Goal: Transaction & Acquisition: Purchase product/service

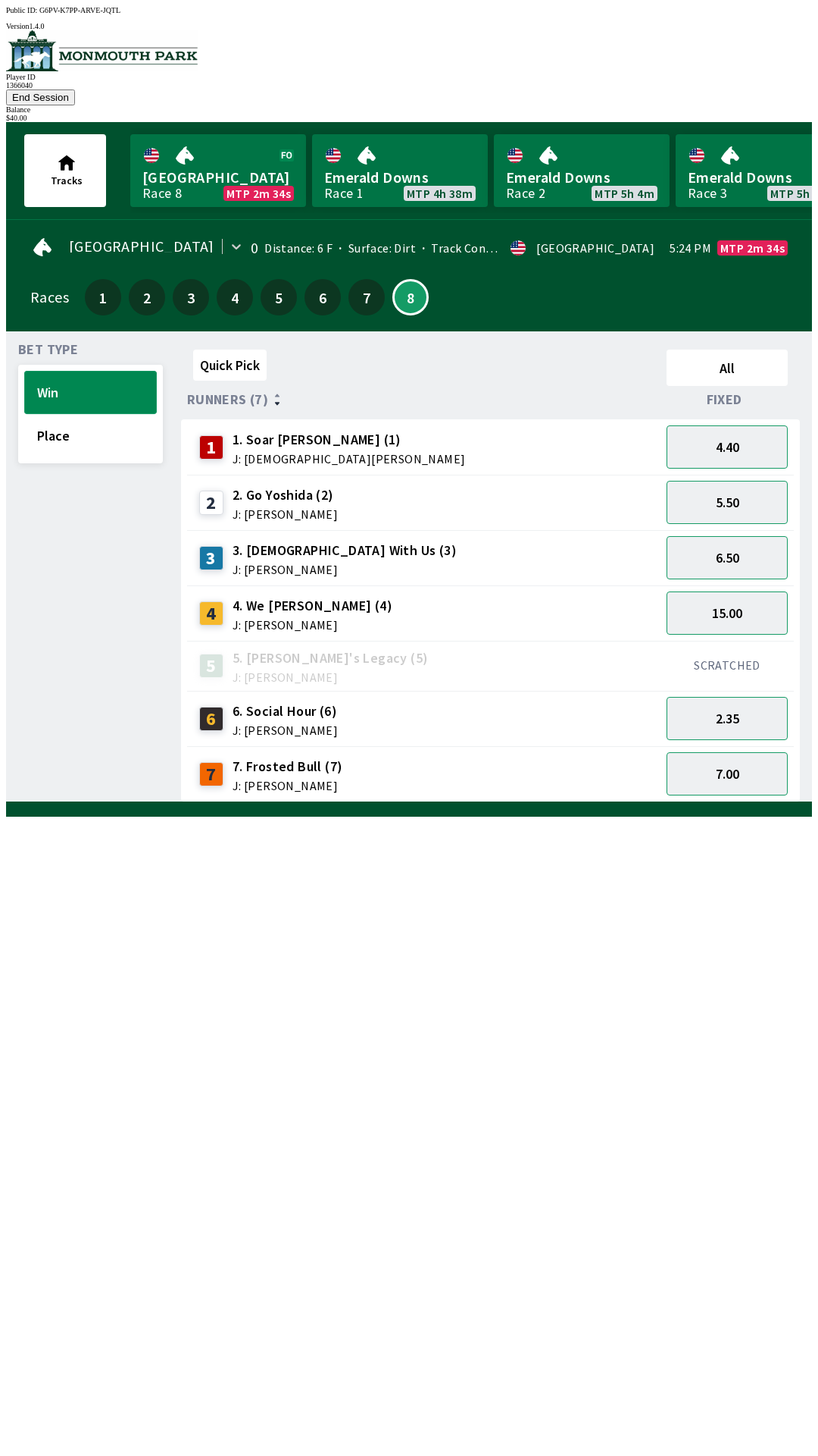
click at [85, 371] on button "Win" at bounding box center [90, 392] width 132 height 44
click at [365, 435] on div "1 1. [PERSON_NAME] (1) J: [PERSON_NAME]" at bounding box center [424, 447] width 461 height 38
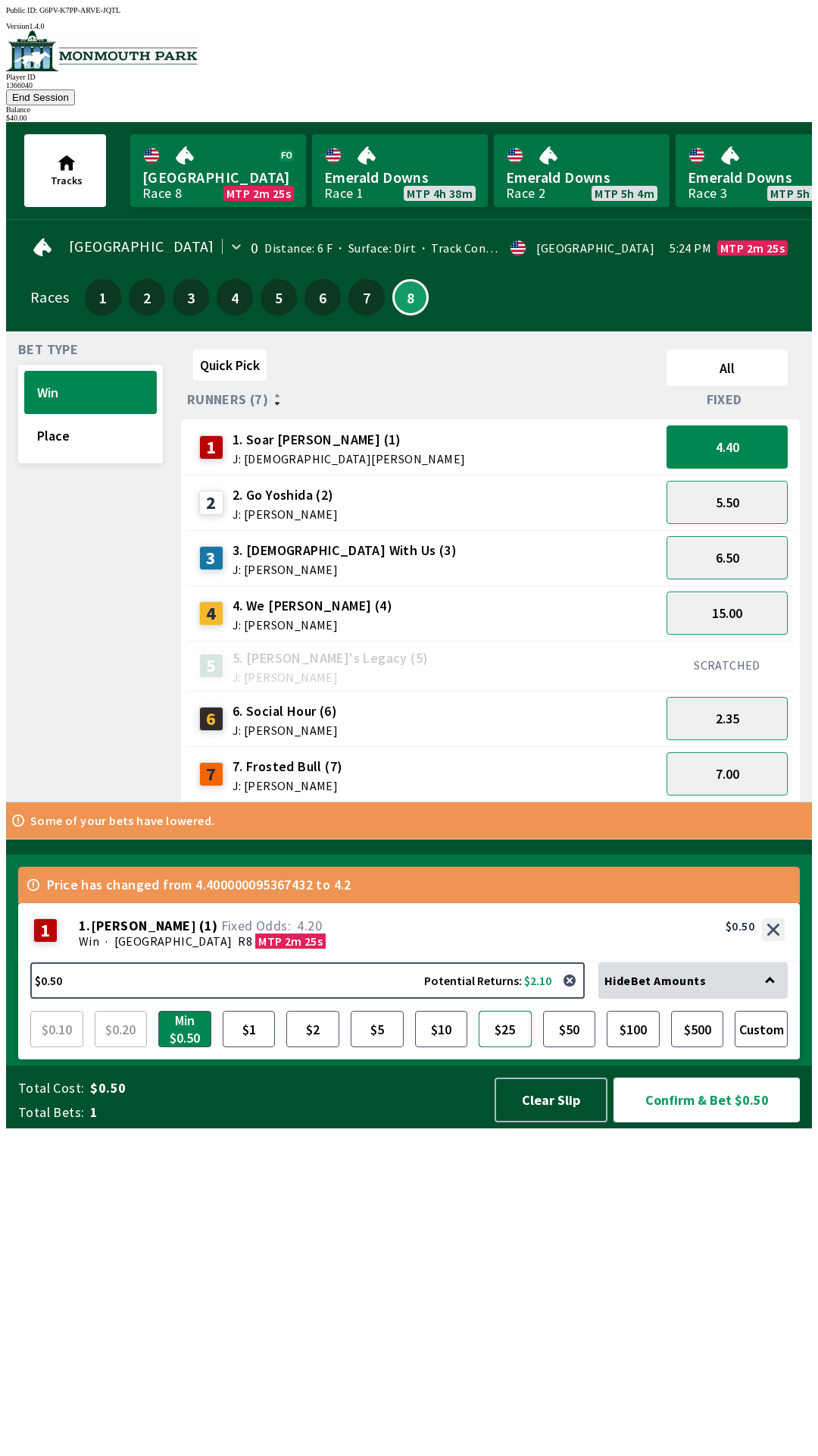
click at [504, 1047] on button "$25" at bounding box center [505, 1029] width 53 height 37
click at [700, 1122] on button "Confirm & Bet $25.00" at bounding box center [707, 1100] width 187 height 45
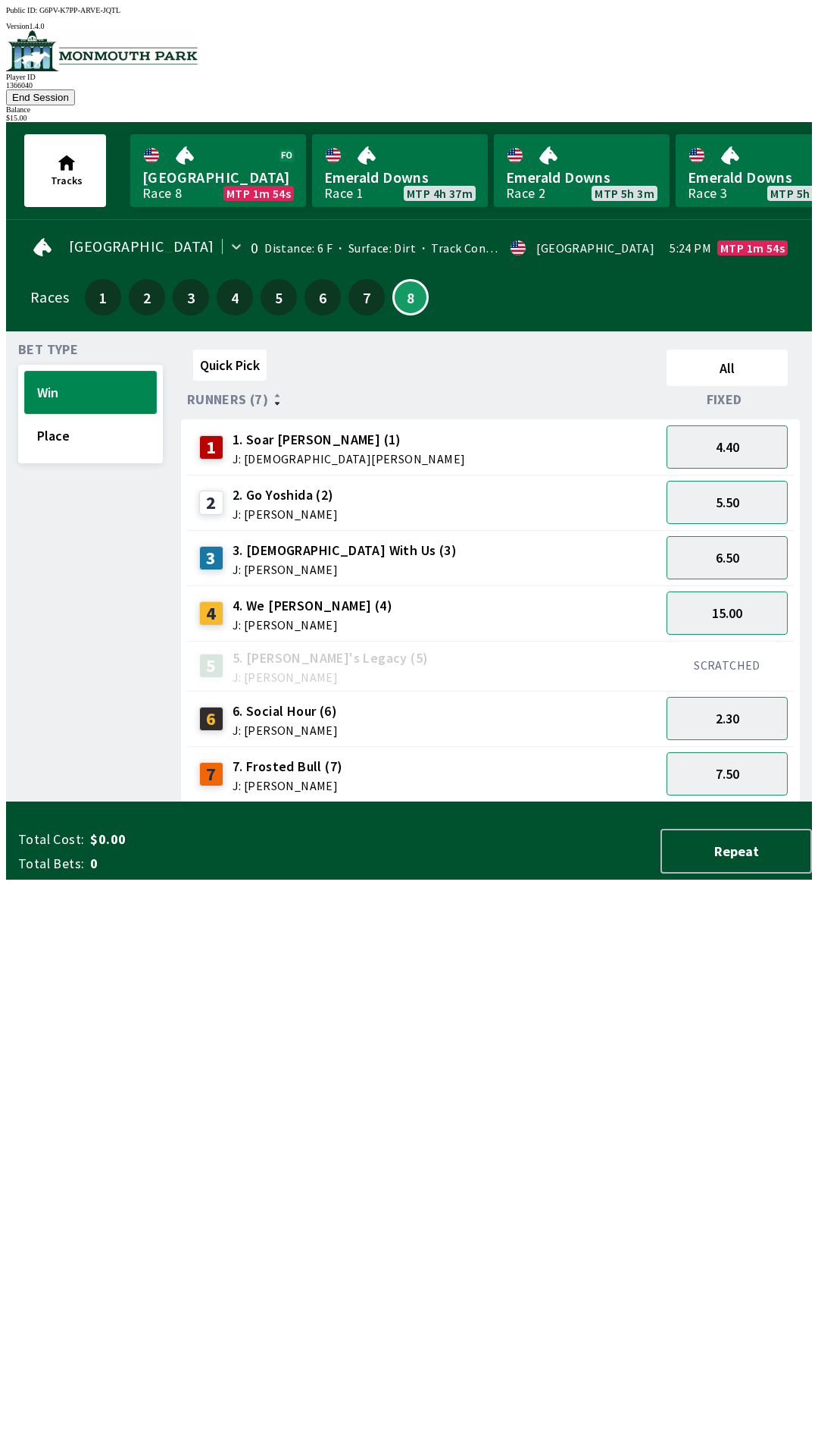
click at [100, 373] on button "Win" at bounding box center [90, 392] width 132 height 44
click at [740, 597] on button "15.00" at bounding box center [727, 612] width 121 height 44
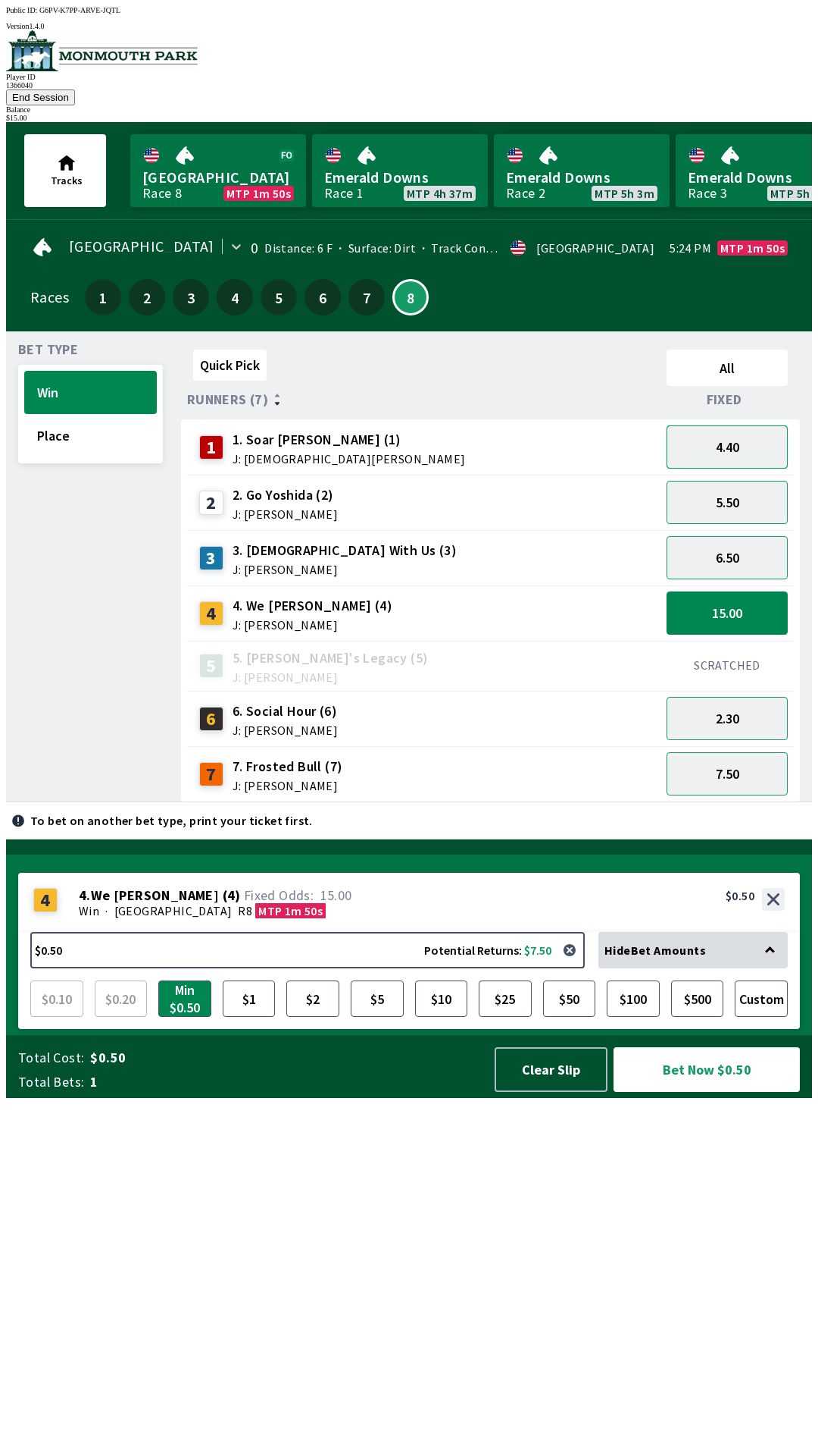
click at [739, 432] on button "4.40" at bounding box center [727, 447] width 121 height 44
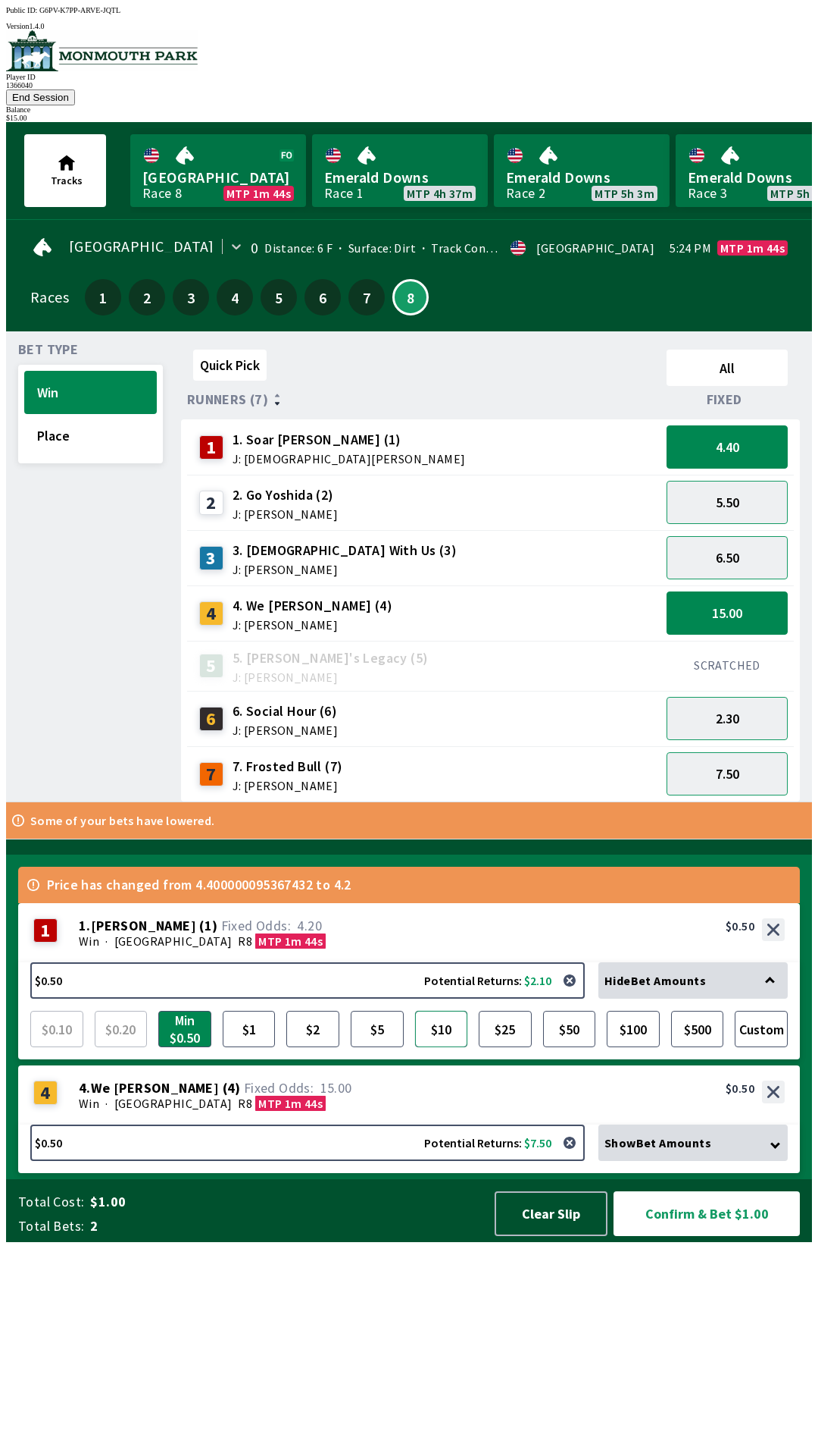
click at [443, 1047] on button "$10" at bounding box center [441, 1029] width 53 height 37
click at [690, 1235] on button "Confirm & Bet $10.50" at bounding box center [707, 1213] width 187 height 45
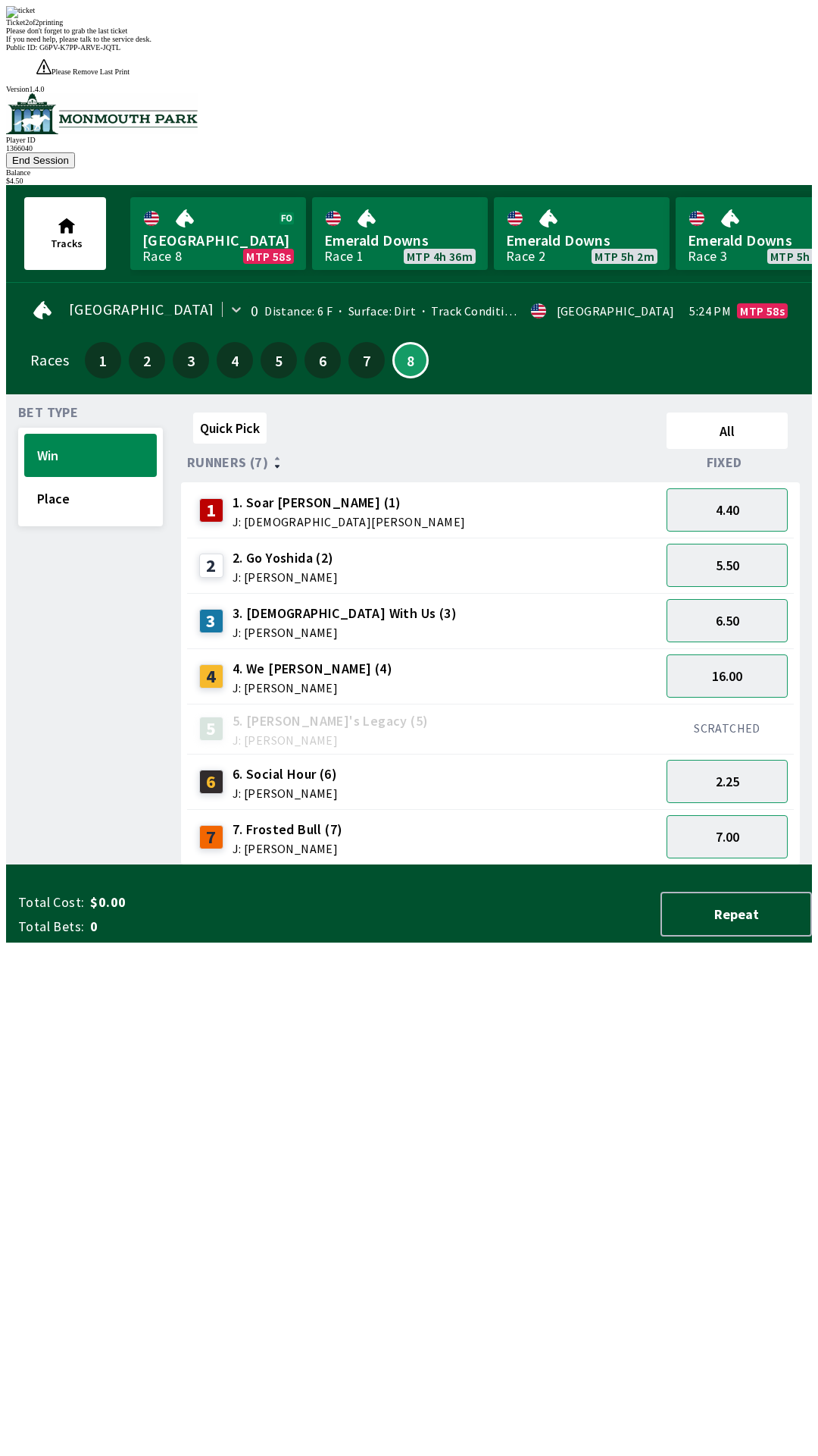
click at [572, 44] on div "Ticket 2 of 2 printing Please don't forget to grab the last ticket If you need …" at bounding box center [409, 24] width 806 height 37
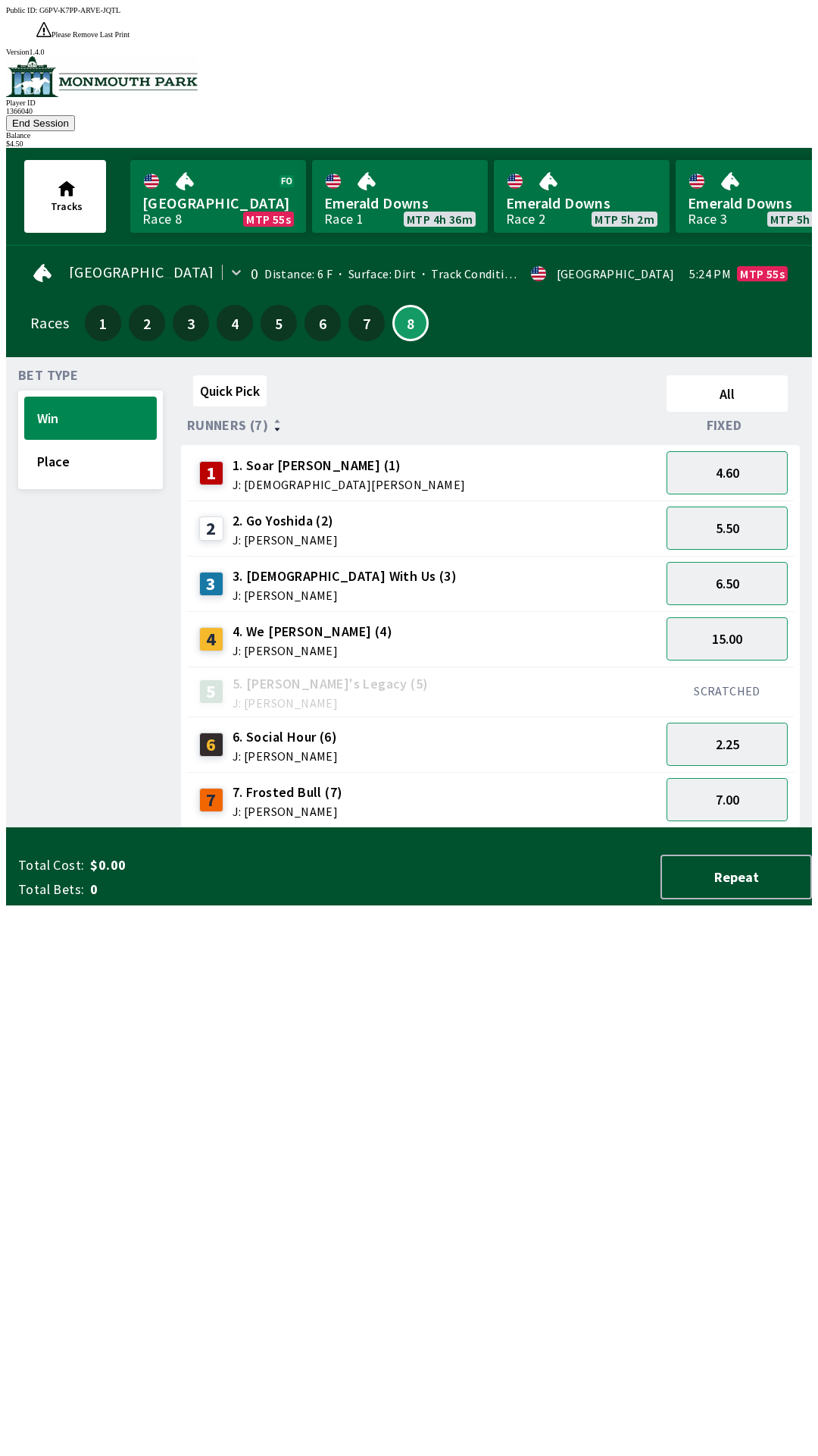
click at [475, 454] on div "1 1. [PERSON_NAME] (1) J: [PERSON_NAME]" at bounding box center [424, 472] width 461 height 38
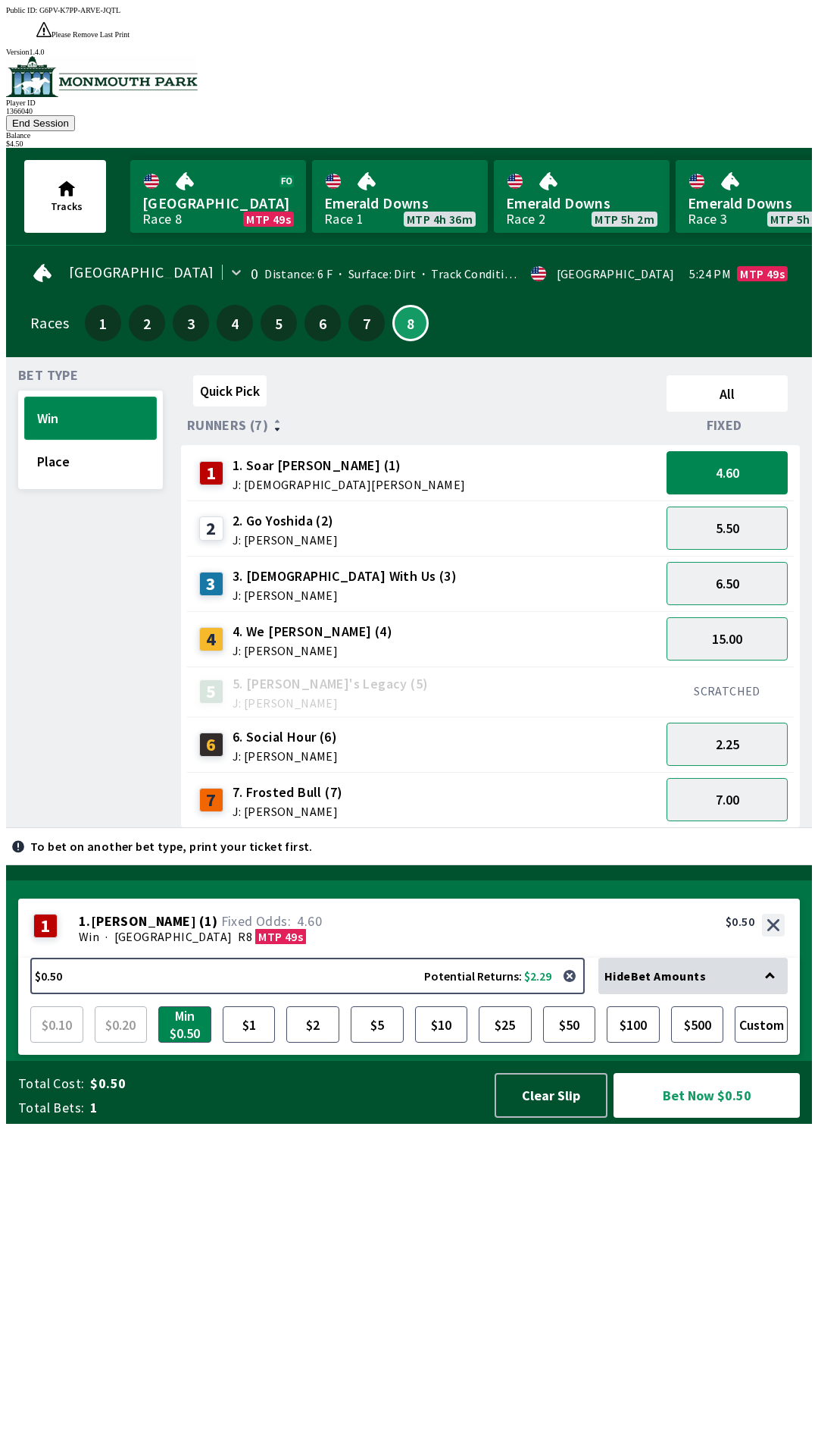
click at [116, 397] on button "Win" at bounding box center [90, 418] width 132 height 44
click at [377, 1043] on button "$5" at bounding box center [377, 1025] width 53 height 37
click at [702, 1117] on button "Bet Now $5.00" at bounding box center [707, 1095] width 187 height 45
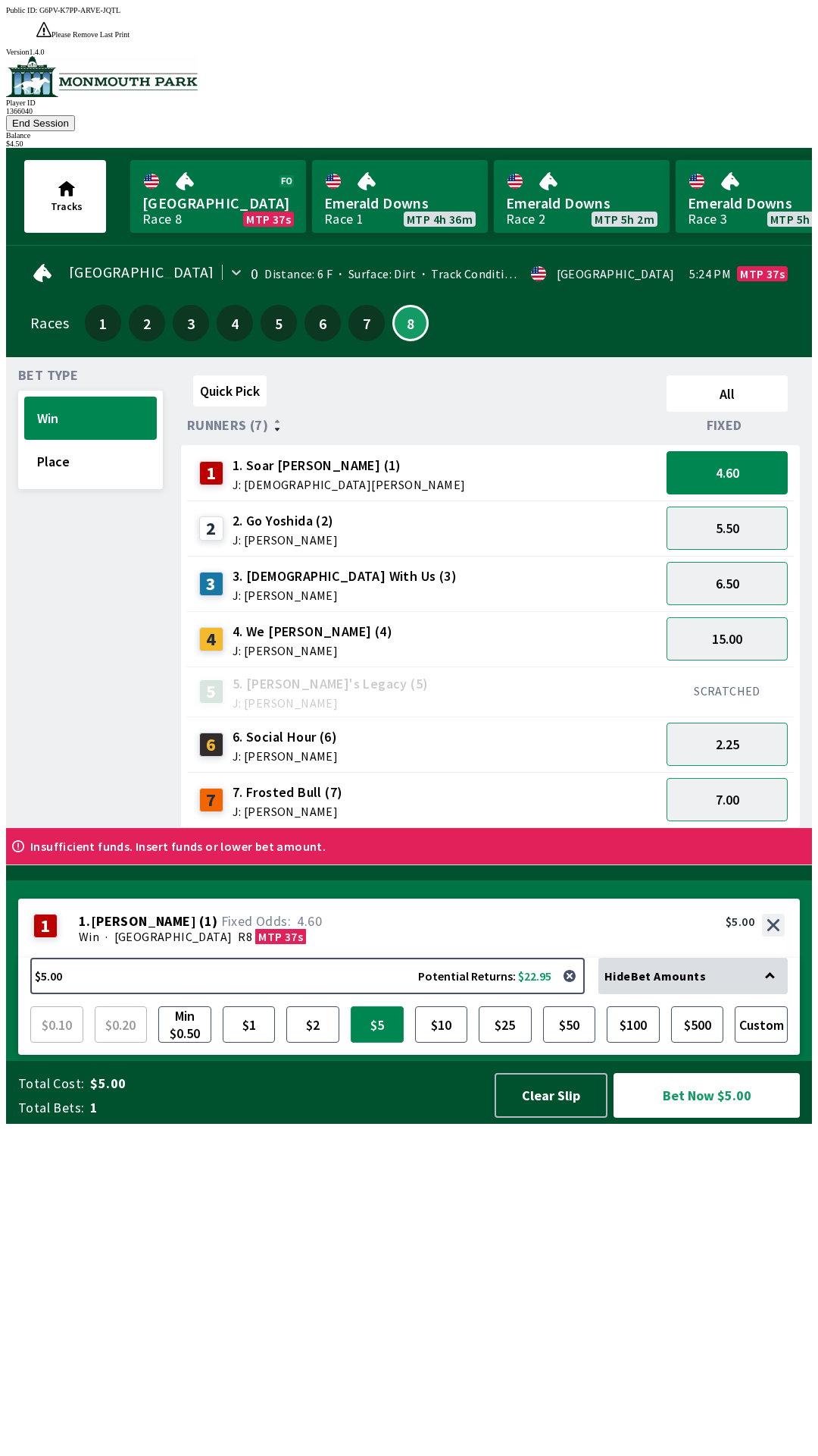
click at [369, 1043] on button "$5" at bounding box center [377, 1025] width 53 height 37
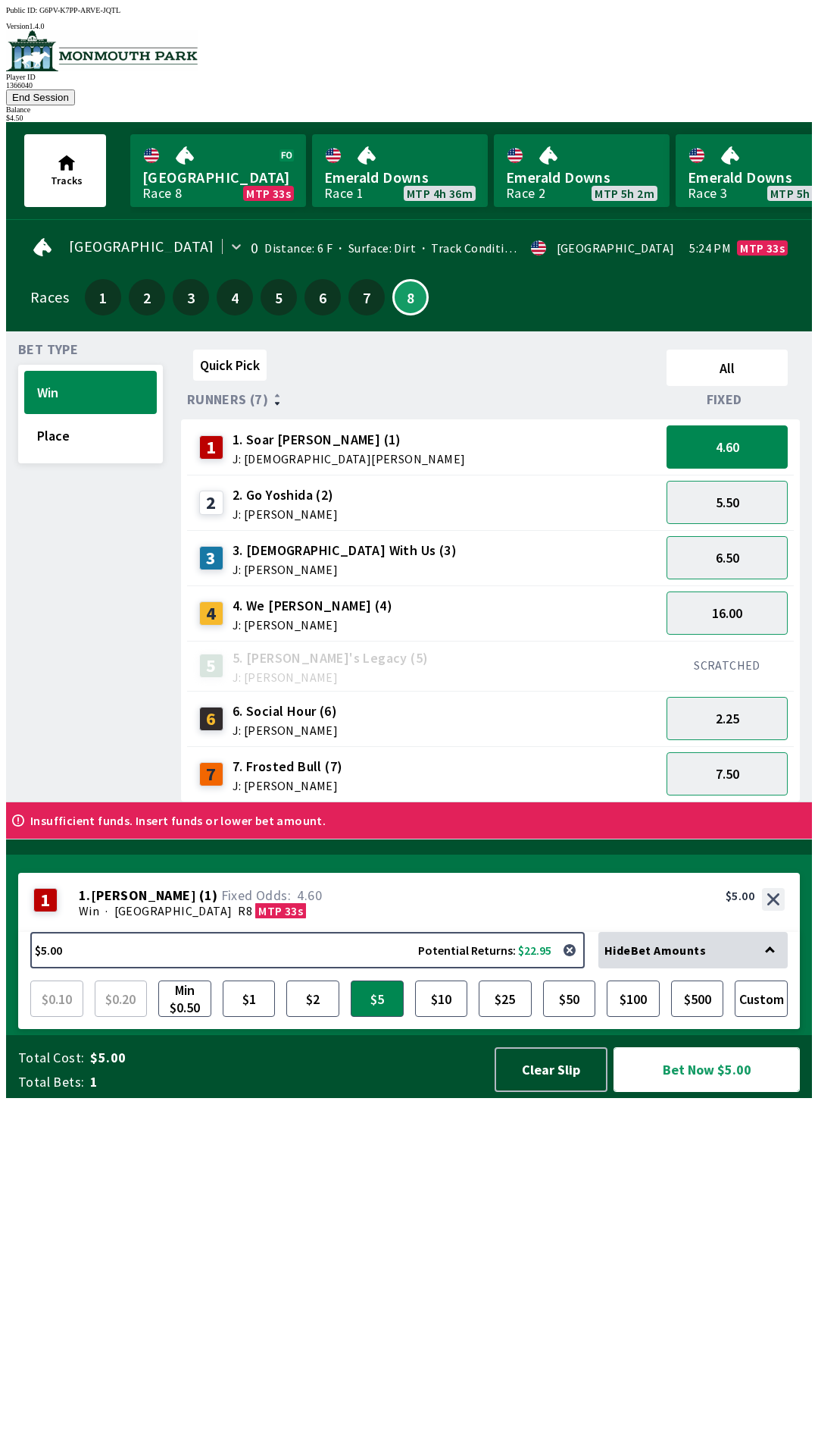
click at [716, 1091] on button "Bet Now $5.00" at bounding box center [707, 1069] width 187 height 45
click at [718, 1091] on button "Bet Now $5.00" at bounding box center [707, 1069] width 187 height 45
click at [139, 371] on button "Win" at bounding box center [90, 392] width 132 height 44
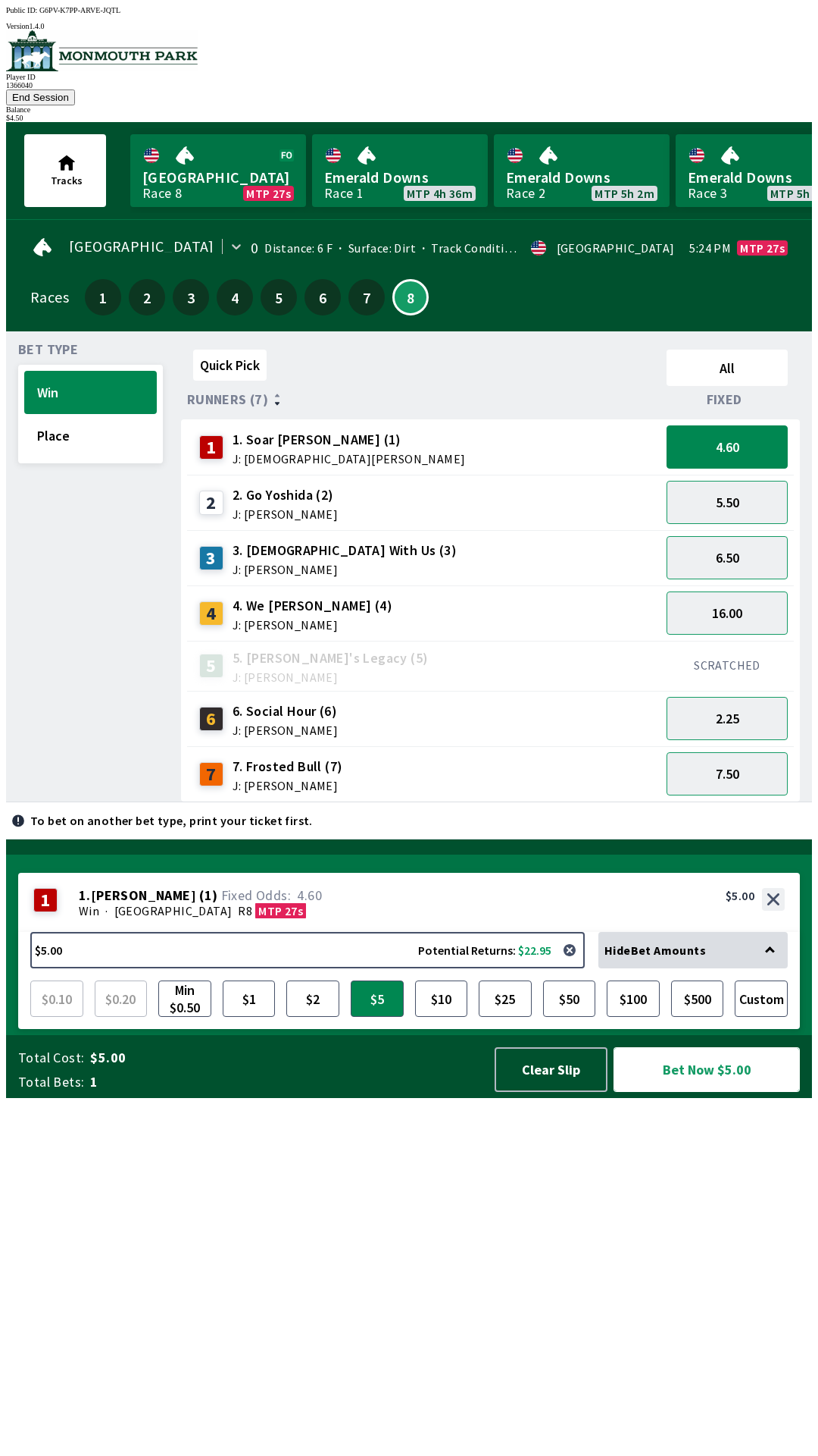
click at [708, 1091] on button "Bet Now $5.00" at bounding box center [707, 1069] width 187 height 45
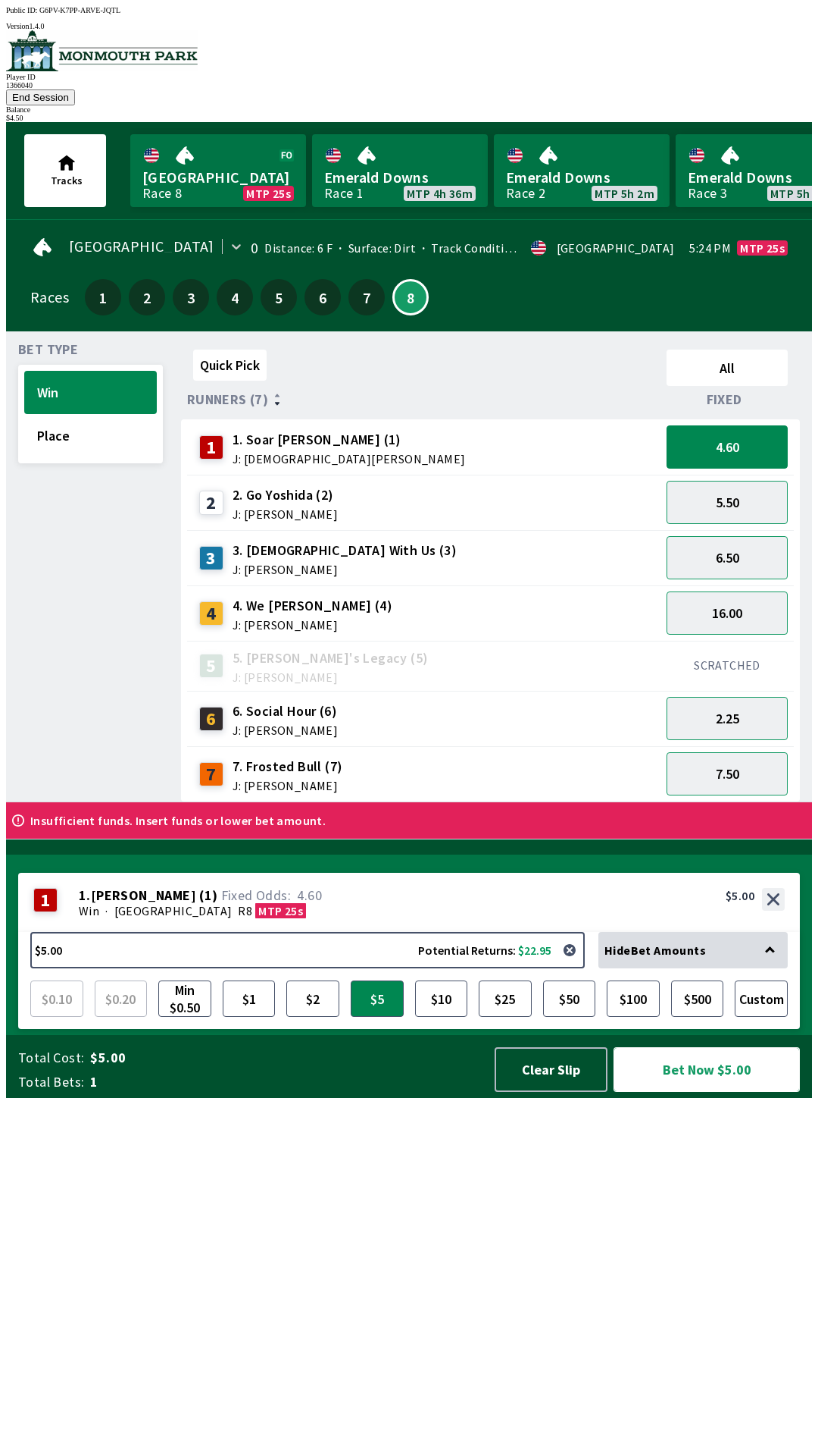
click at [727, 1091] on button "Bet Now $5.00" at bounding box center [707, 1069] width 187 height 45
click at [722, 1091] on button "Bet Now $5.00" at bounding box center [707, 1069] width 187 height 45
click at [716, 1091] on button "Bet Now $5.00" at bounding box center [707, 1069] width 187 height 45
click at [551, 1091] on button "Clear Slip" at bounding box center [551, 1069] width 113 height 45
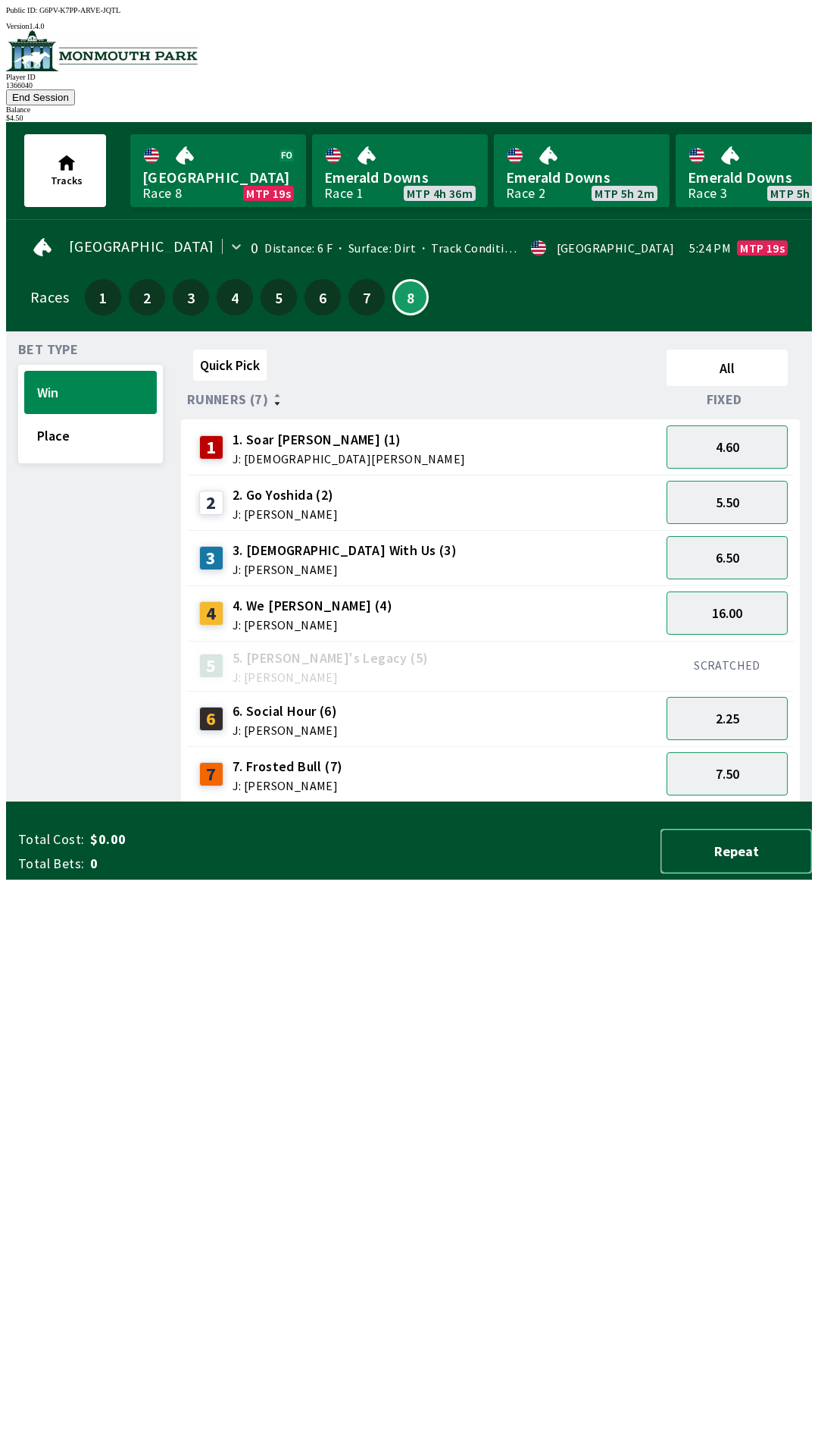
click at [733, 874] on button "Repeat" at bounding box center [736, 851] width 152 height 45
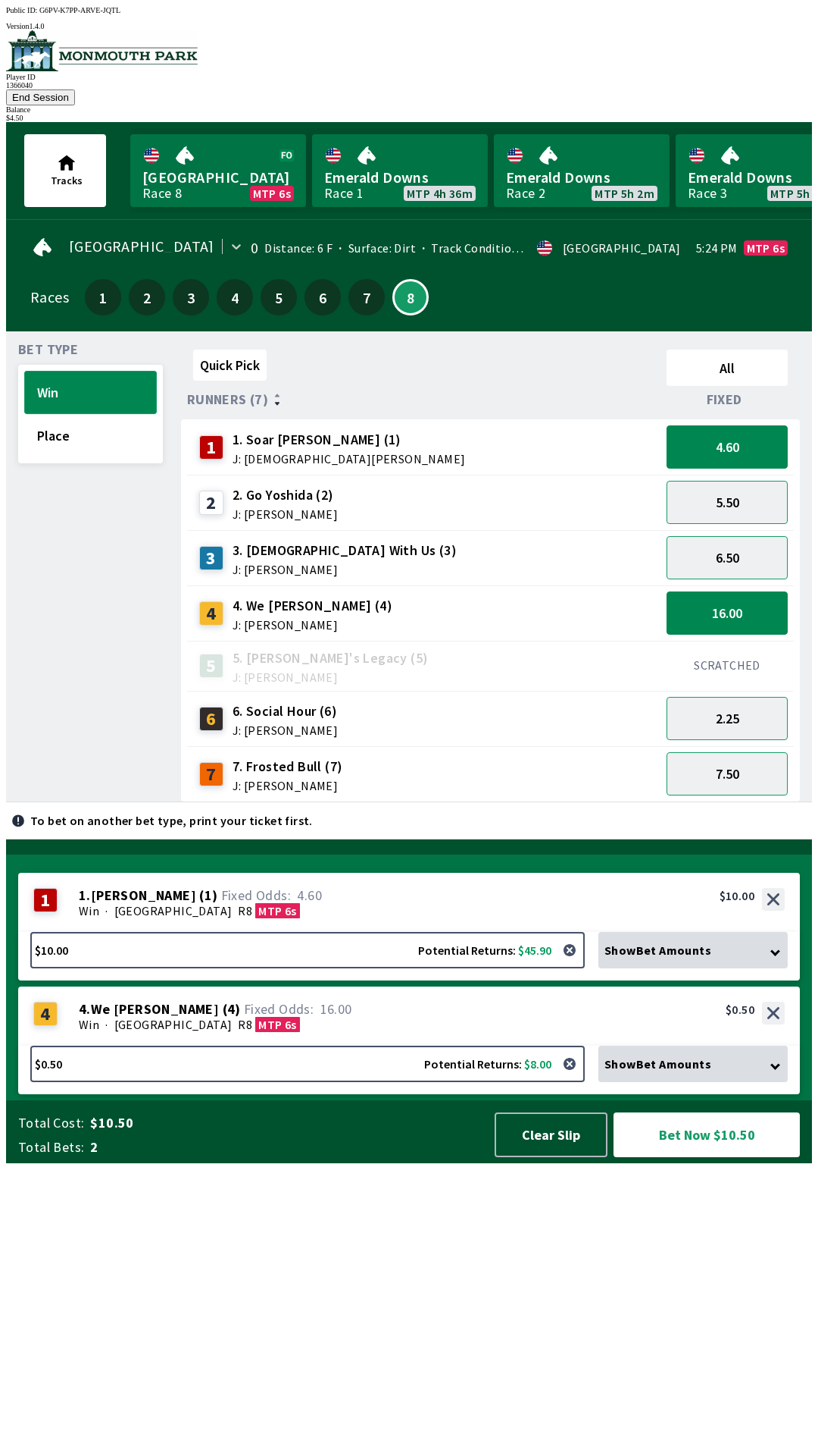
click at [96, 371] on button "Win" at bounding box center [90, 392] width 132 height 44
click at [540, 1157] on button "Clear Slip" at bounding box center [551, 1135] width 113 height 45
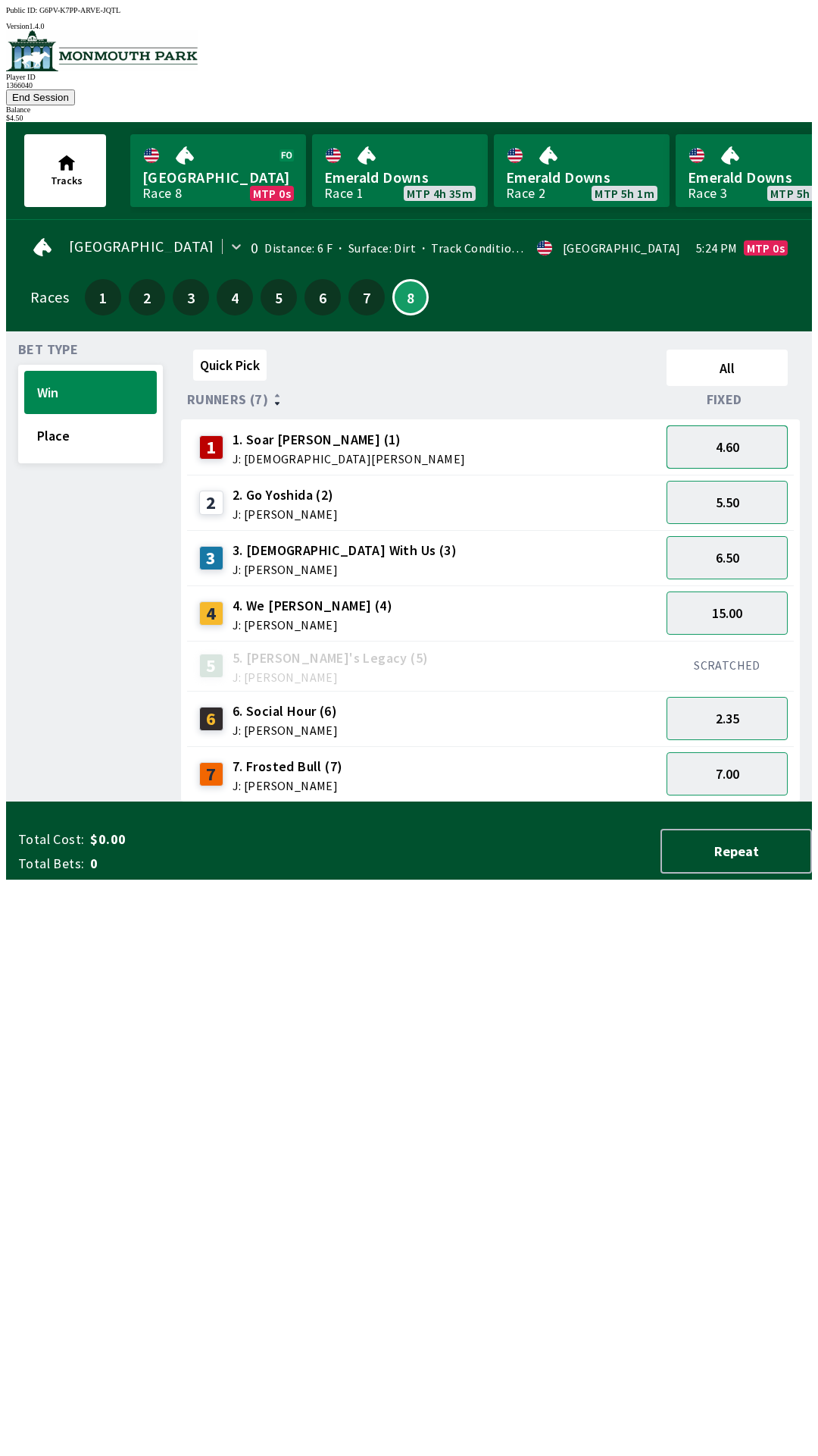
click at [722, 431] on button "4.60" at bounding box center [727, 447] width 121 height 44
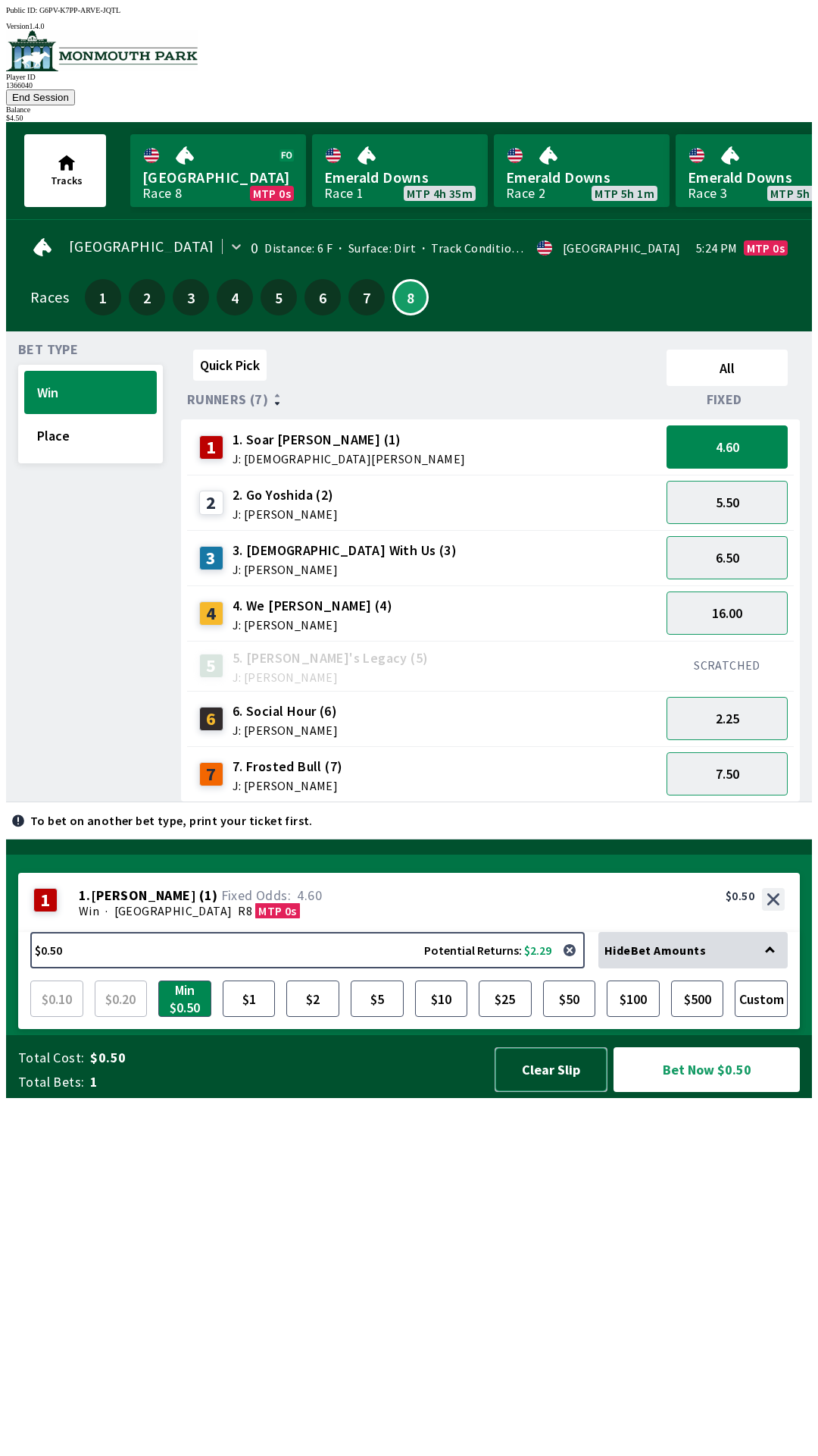
click at [554, 1091] on button "Clear Slip" at bounding box center [551, 1069] width 113 height 45
